Goal: Task Accomplishment & Management: Manage account settings

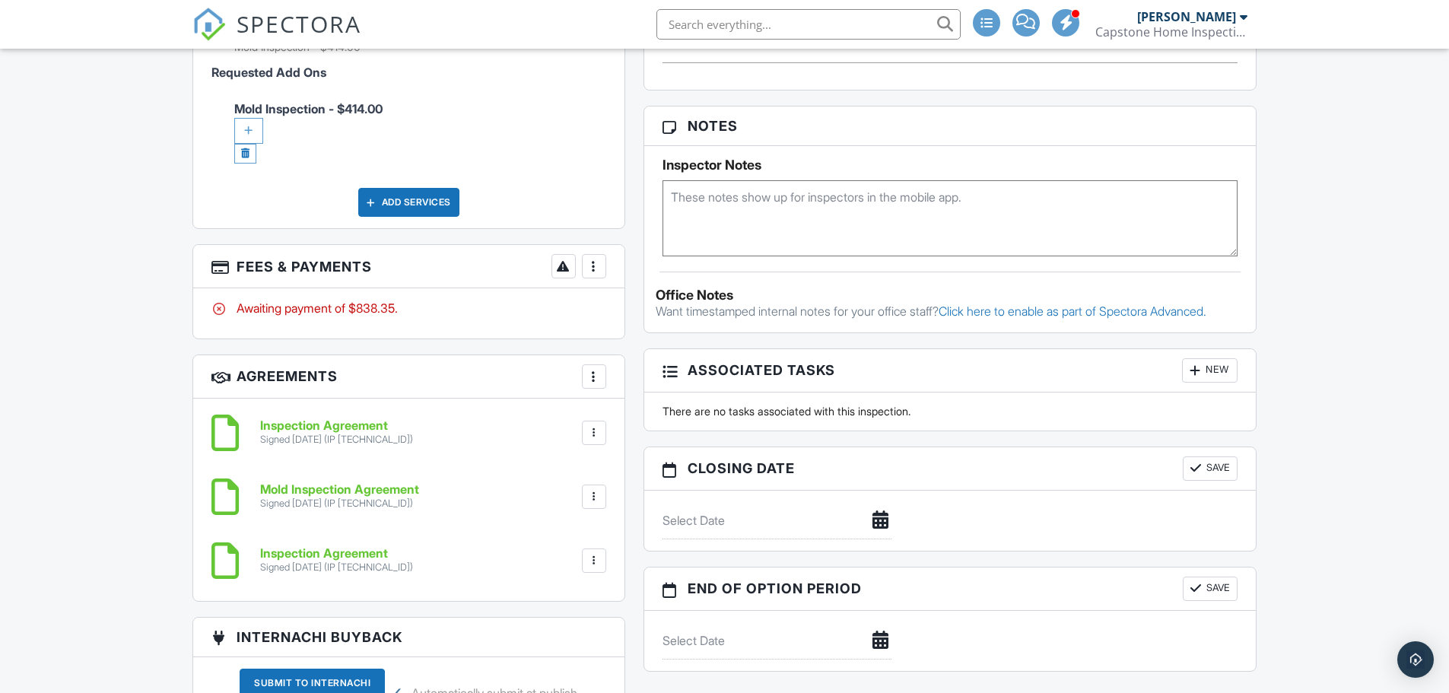
click at [594, 265] on div at bounding box center [594, 266] width 15 height 15
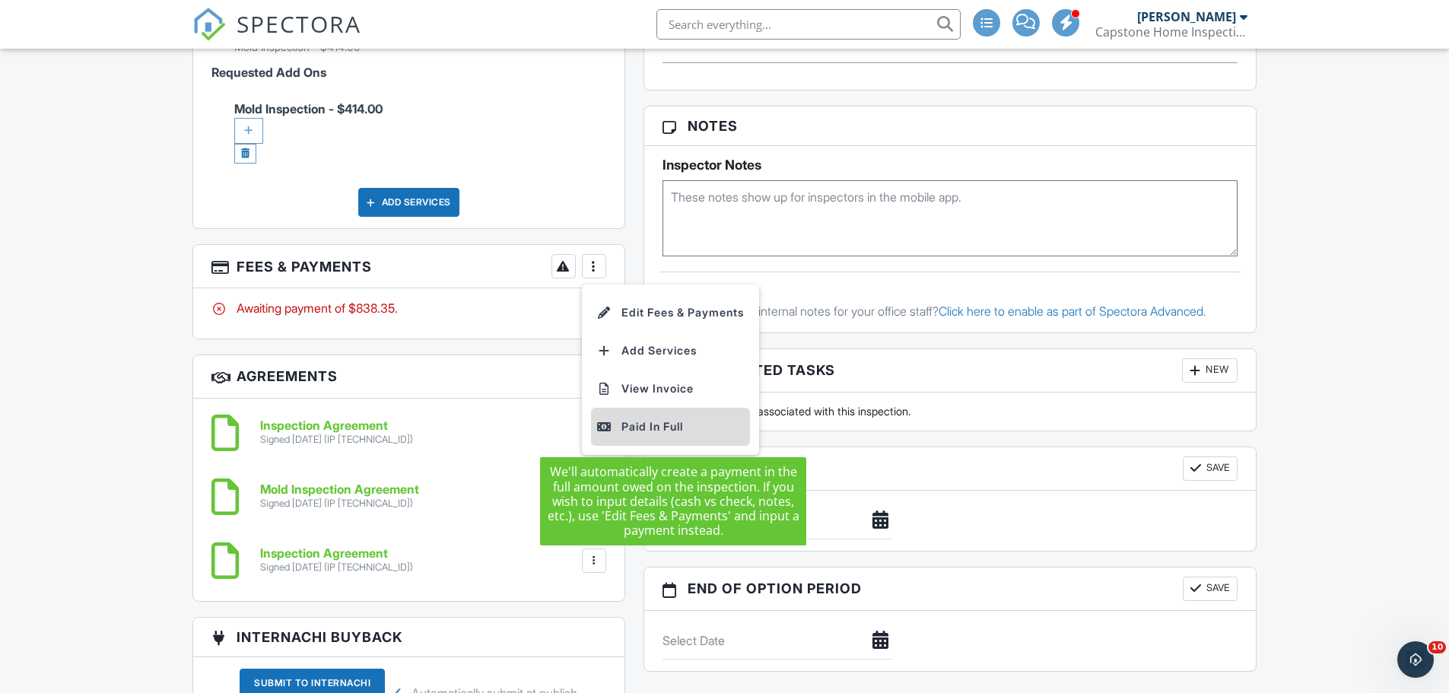
click at [650, 432] on div "Paid In Full" at bounding box center [670, 427] width 147 height 18
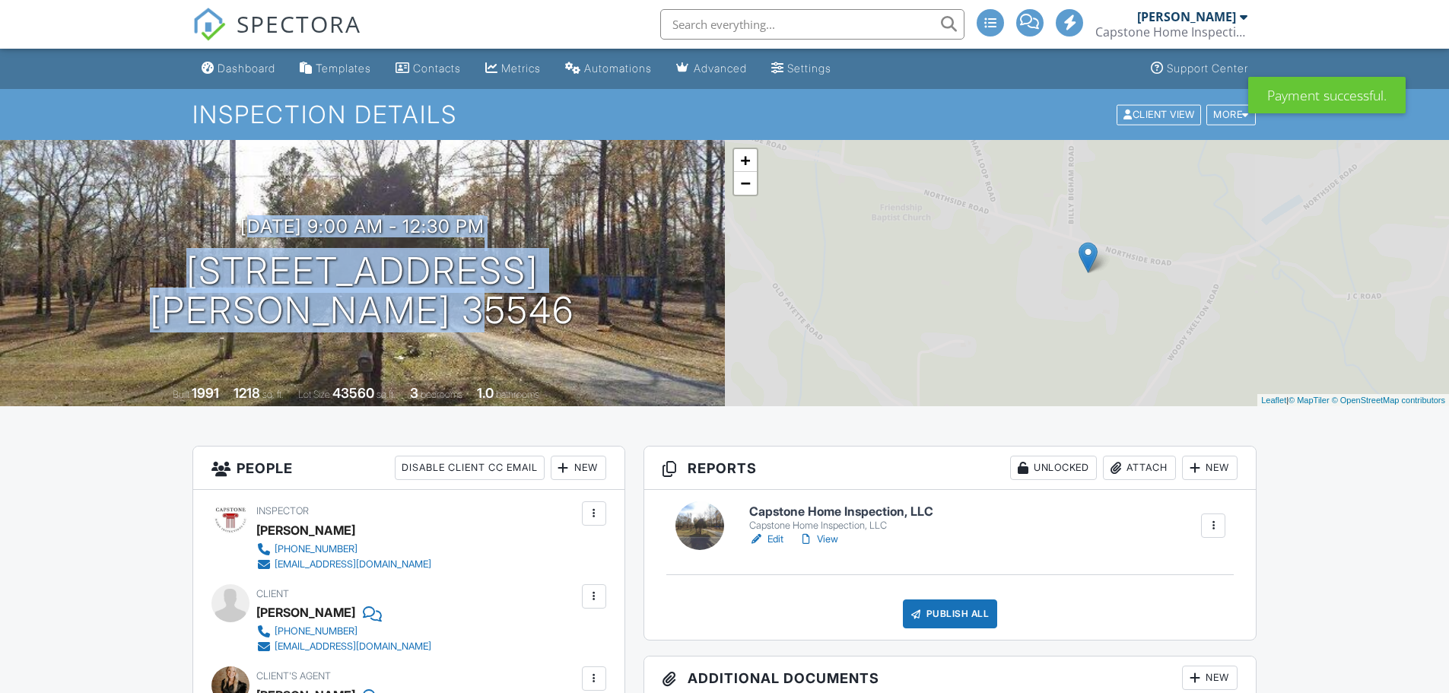
click at [488, 298] on div "[DATE] 9:00 am - 12:30 pm [STREET_ADDRESS] Berry, AL 35546" at bounding box center [362, 273] width 725 height 115
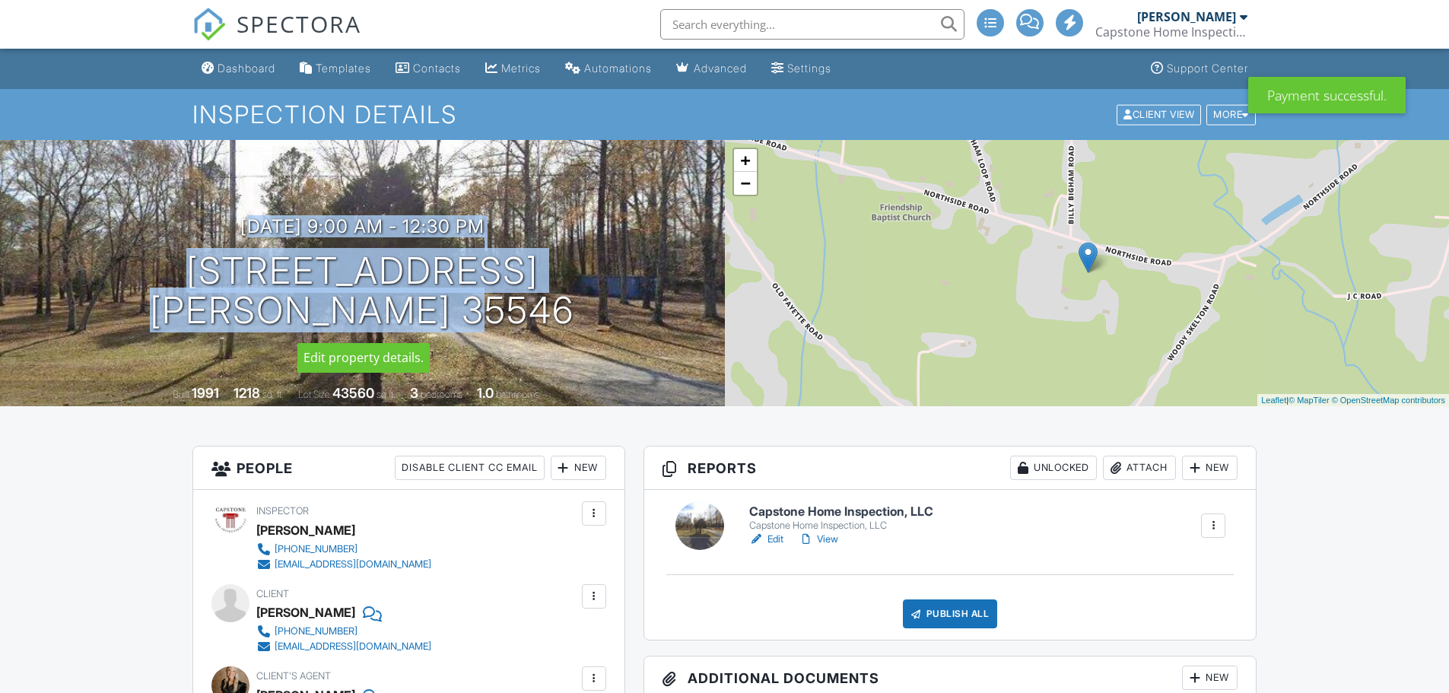
click at [573, 331] on div "[DATE] 9:00 am - 12:30 pm [STREET_ADDRESS] Berry, AL 35546" at bounding box center [362, 273] width 725 height 115
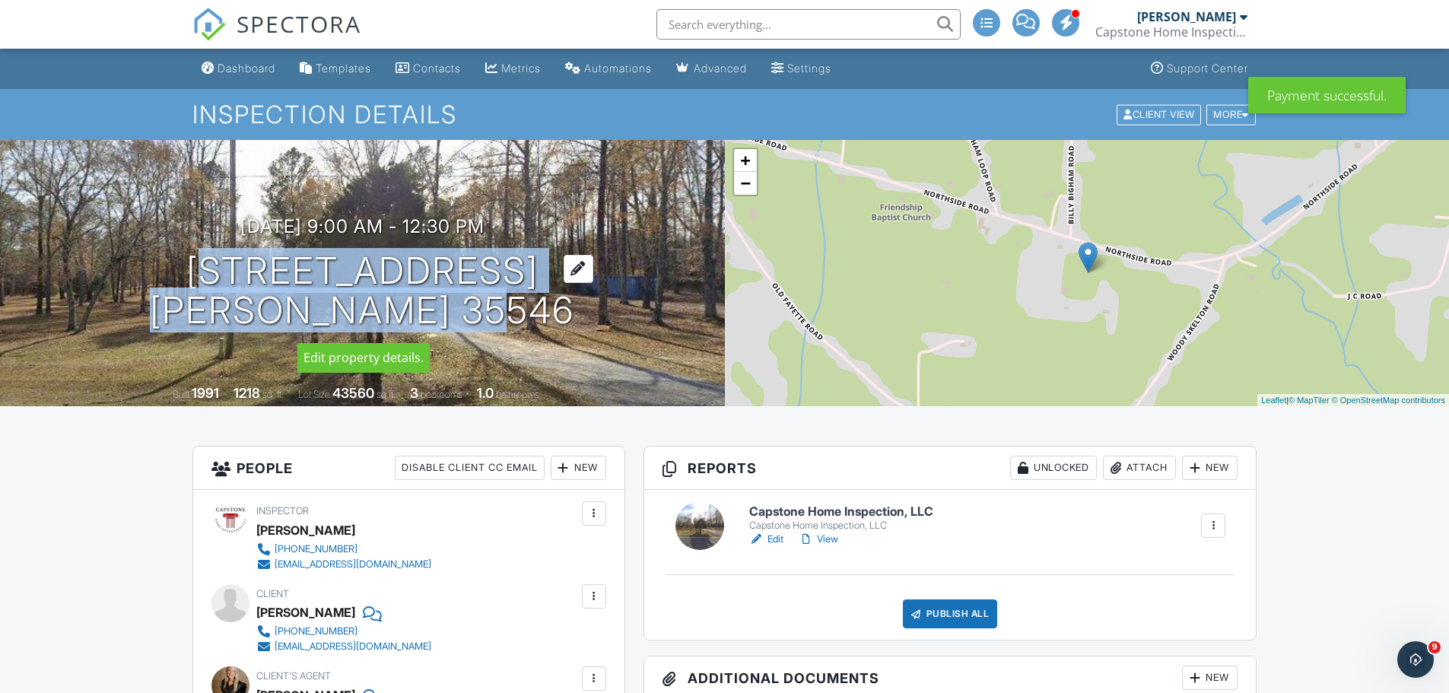
copy h1 "[STREET_ADDRESS][PERSON_NAME]"
drag, startPoint x: 461, startPoint y: 322, endPoint x: 162, endPoint y: 270, distance: 303.4
click at [162, 270] on h1 "[STREET_ADDRESS] Berry, AL 35546" at bounding box center [362, 291] width 425 height 81
